Goal: Find specific page/section: Find specific page/section

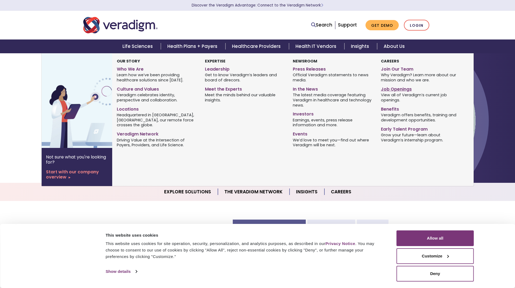
click at [394, 88] on link "Job Openings" at bounding box center [421, 88] width 80 height 8
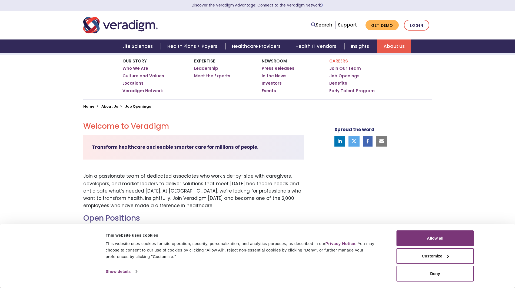
scroll to position [81, 0]
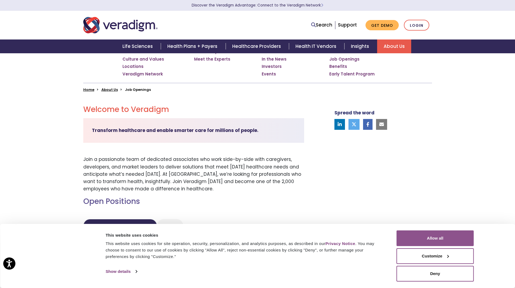
click at [445, 235] on button "Allow all" at bounding box center [435, 238] width 77 height 16
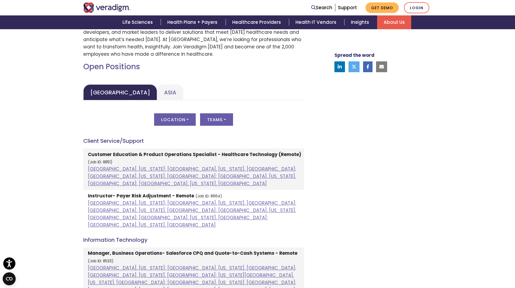
scroll to position [216, 0]
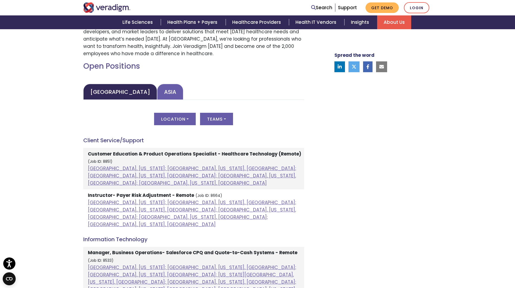
click at [157, 92] on link "Asia" at bounding box center [170, 92] width 26 height 16
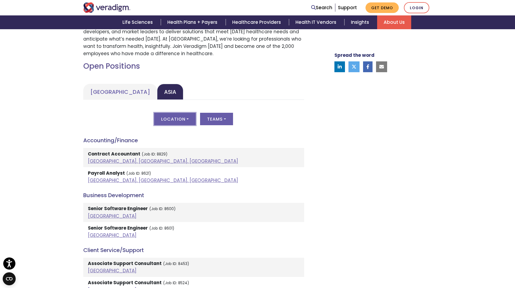
click at [186, 118] on button "Location" at bounding box center [175, 119] width 42 height 12
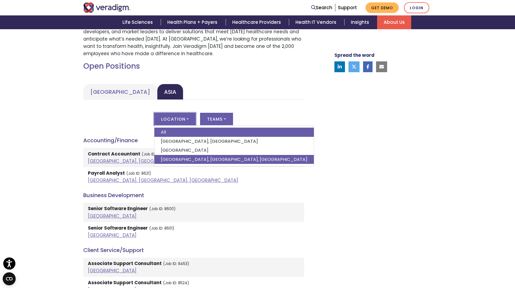
click at [185, 157] on link "Pune, Maharashtra, India" at bounding box center [234, 159] width 160 height 9
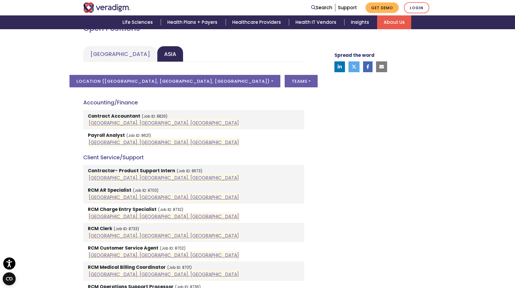
scroll to position [162, 0]
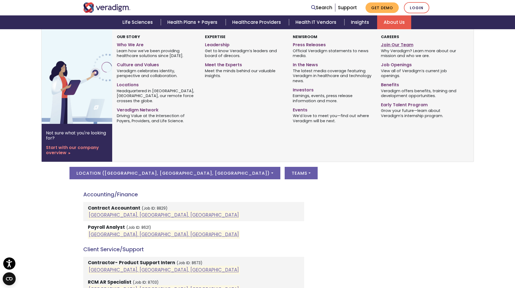
click at [395, 45] on link "Join Our Team" at bounding box center [421, 44] width 80 height 8
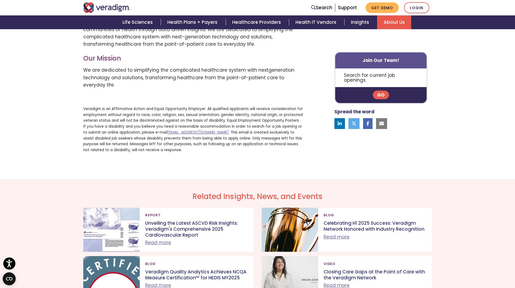
scroll to position [351, 0]
